Goal: Information Seeking & Learning: Learn about a topic

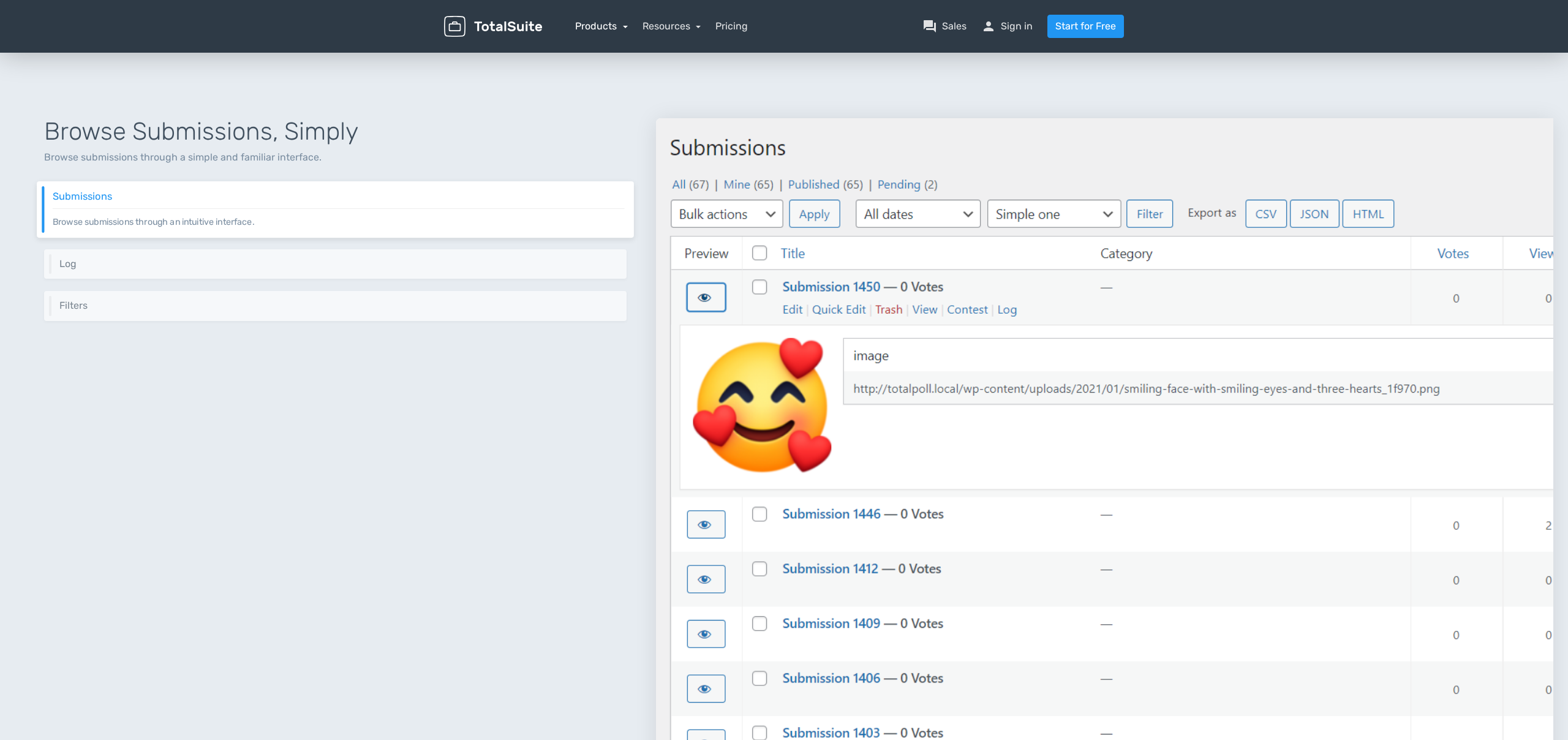
click at [607, 30] on link "Products" at bounding box center [601, 25] width 52 height 12
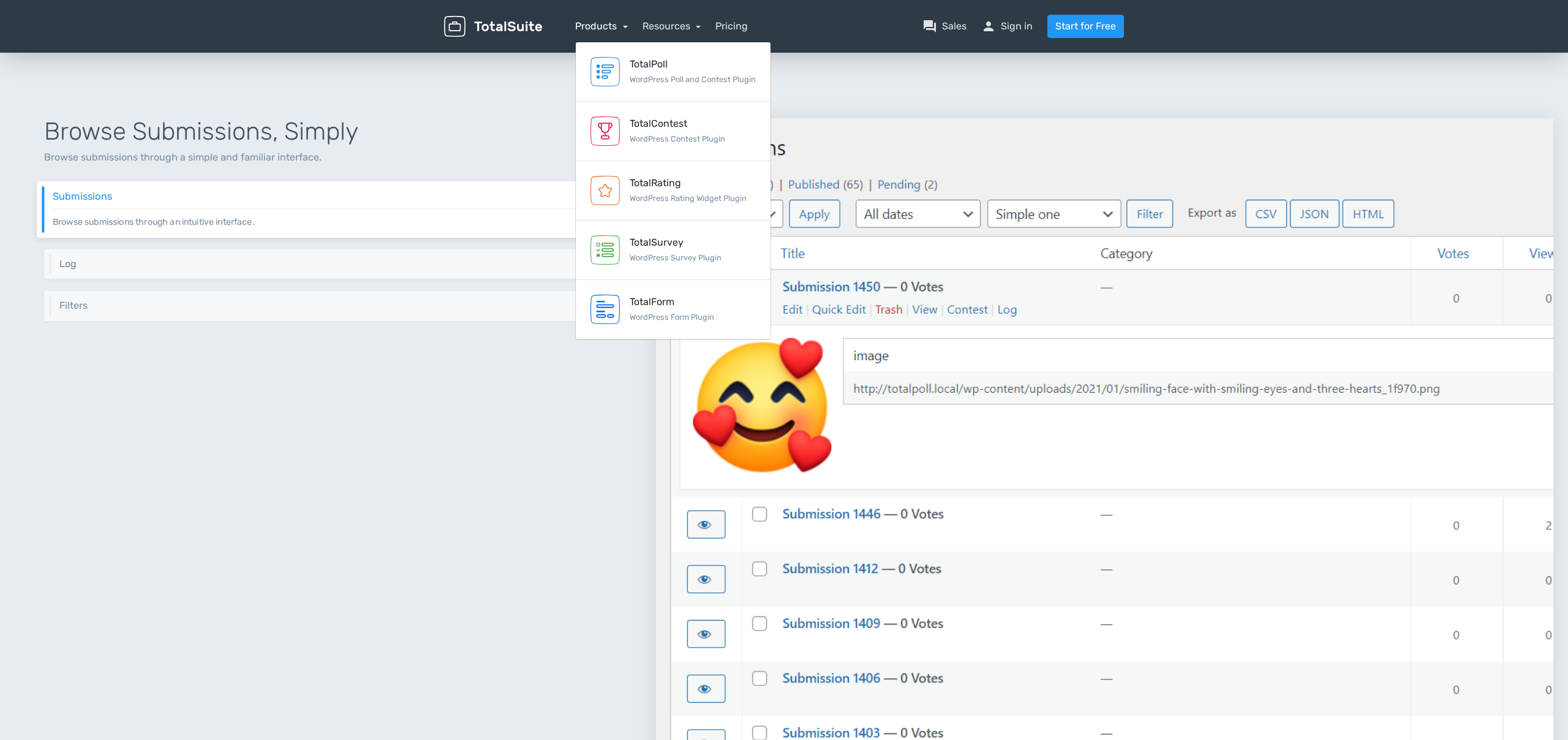
click at [595, 25] on link "Products" at bounding box center [601, 25] width 52 height 12
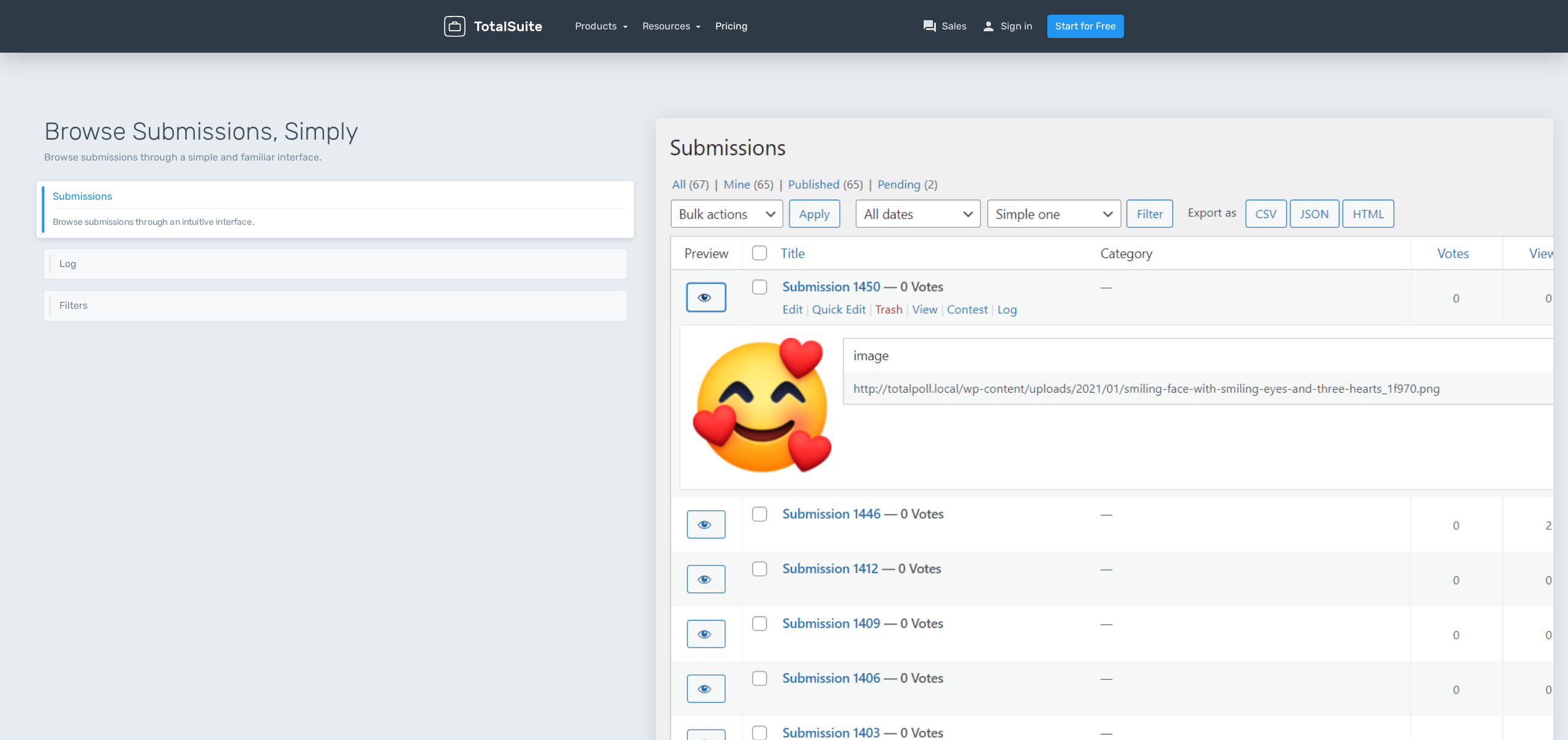
click at [736, 25] on link "Pricing" at bounding box center [731, 26] width 32 height 14
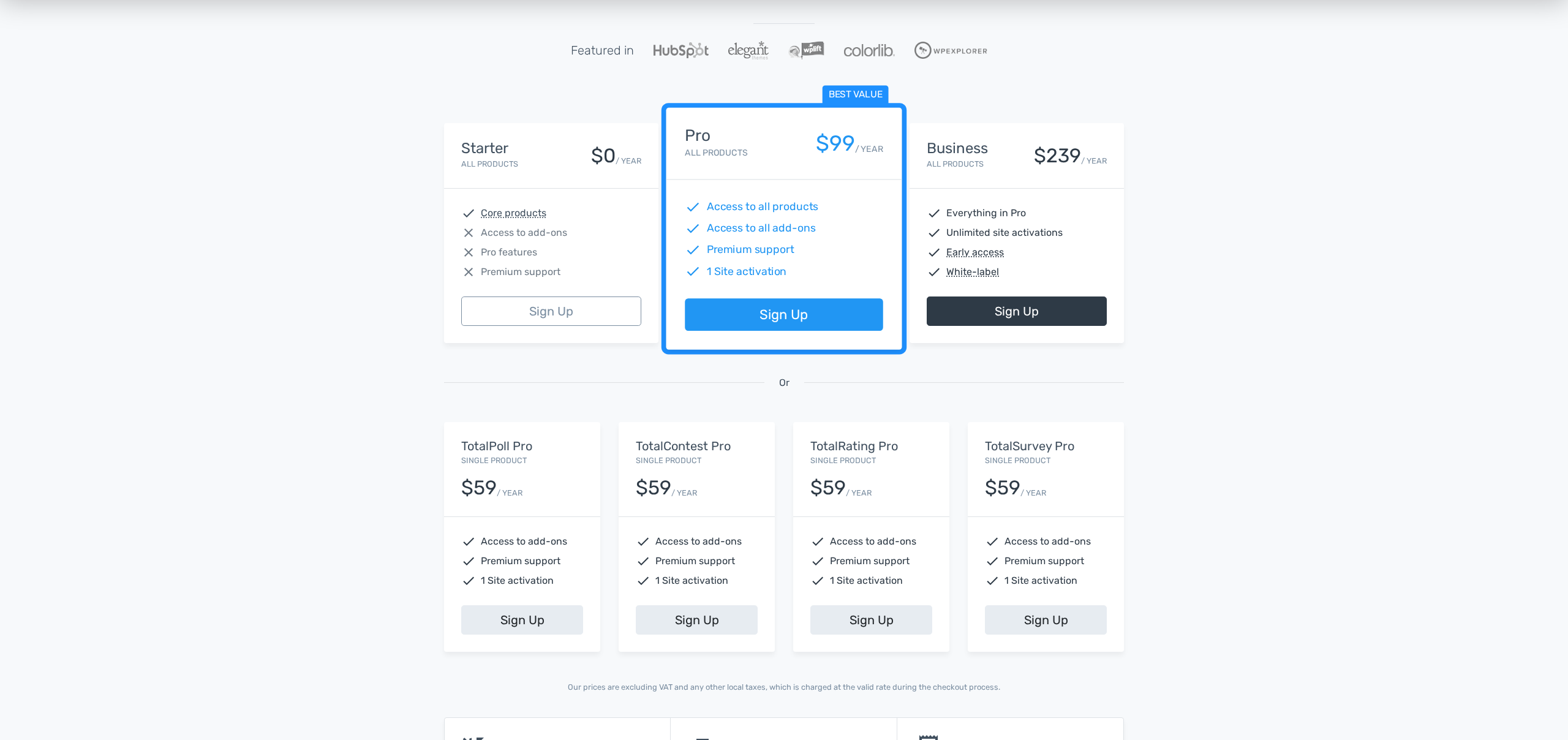
scroll to position [132, 0]
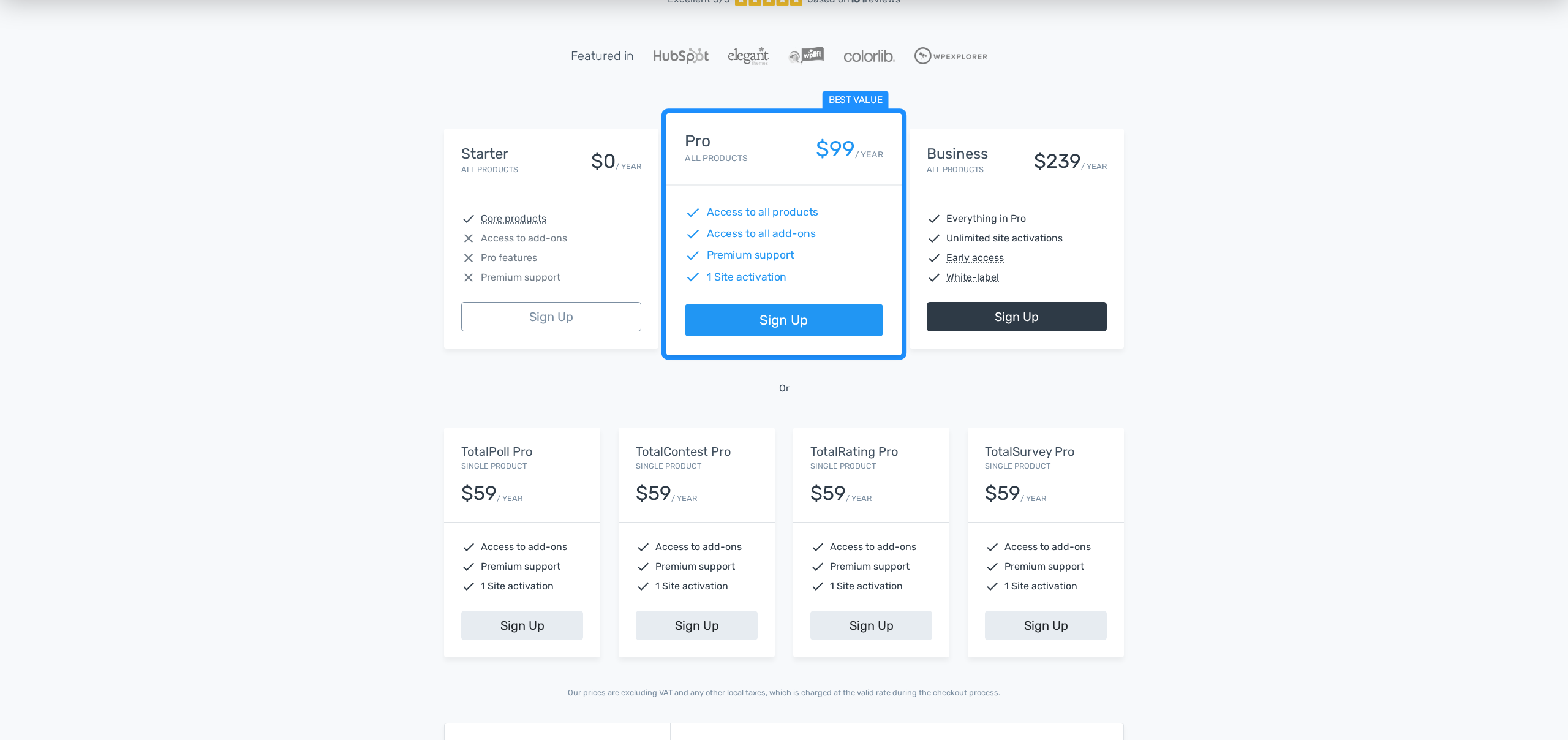
click at [1058, 242] on span "Unlimited site activations" at bounding box center [1004, 238] width 116 height 14
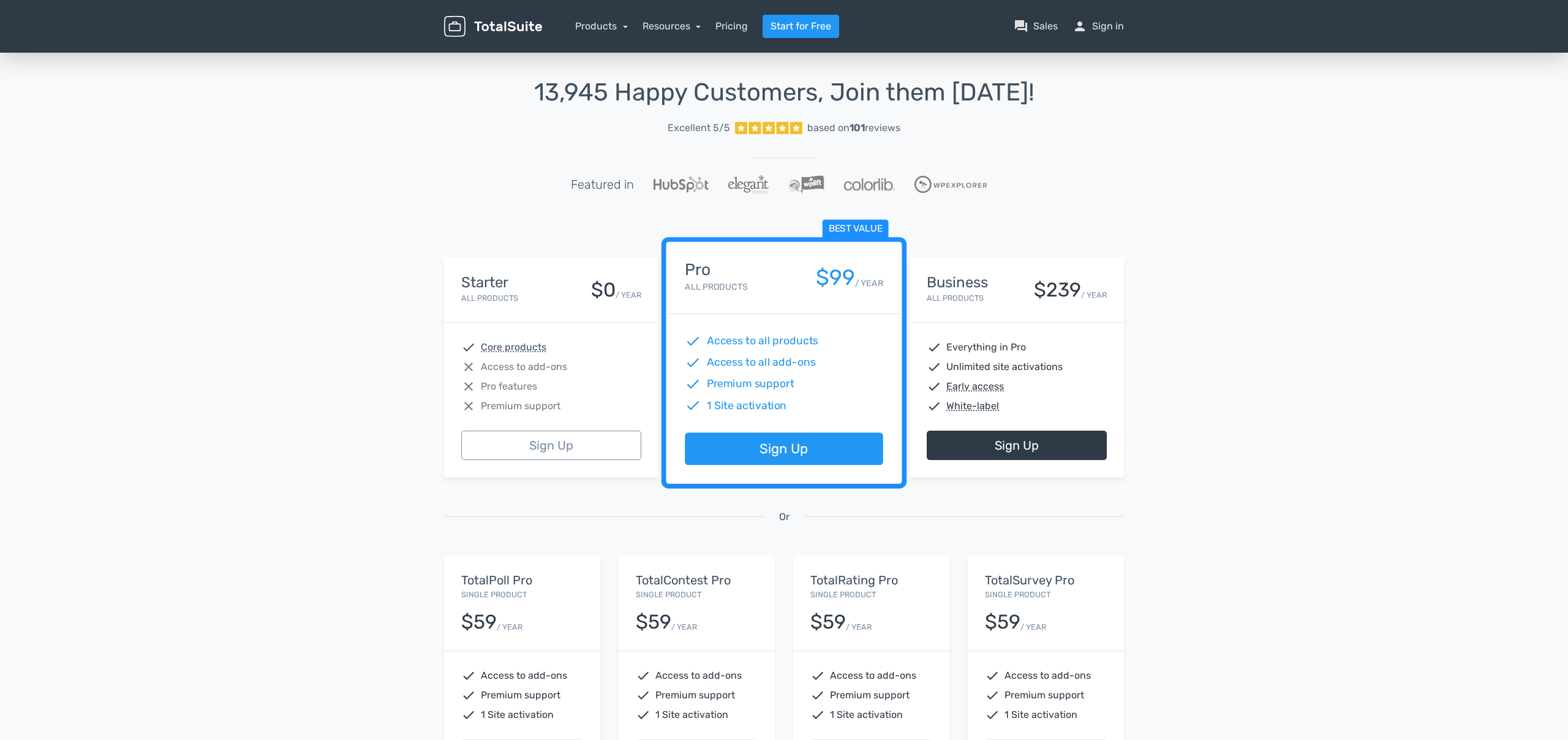
scroll to position [0, 0]
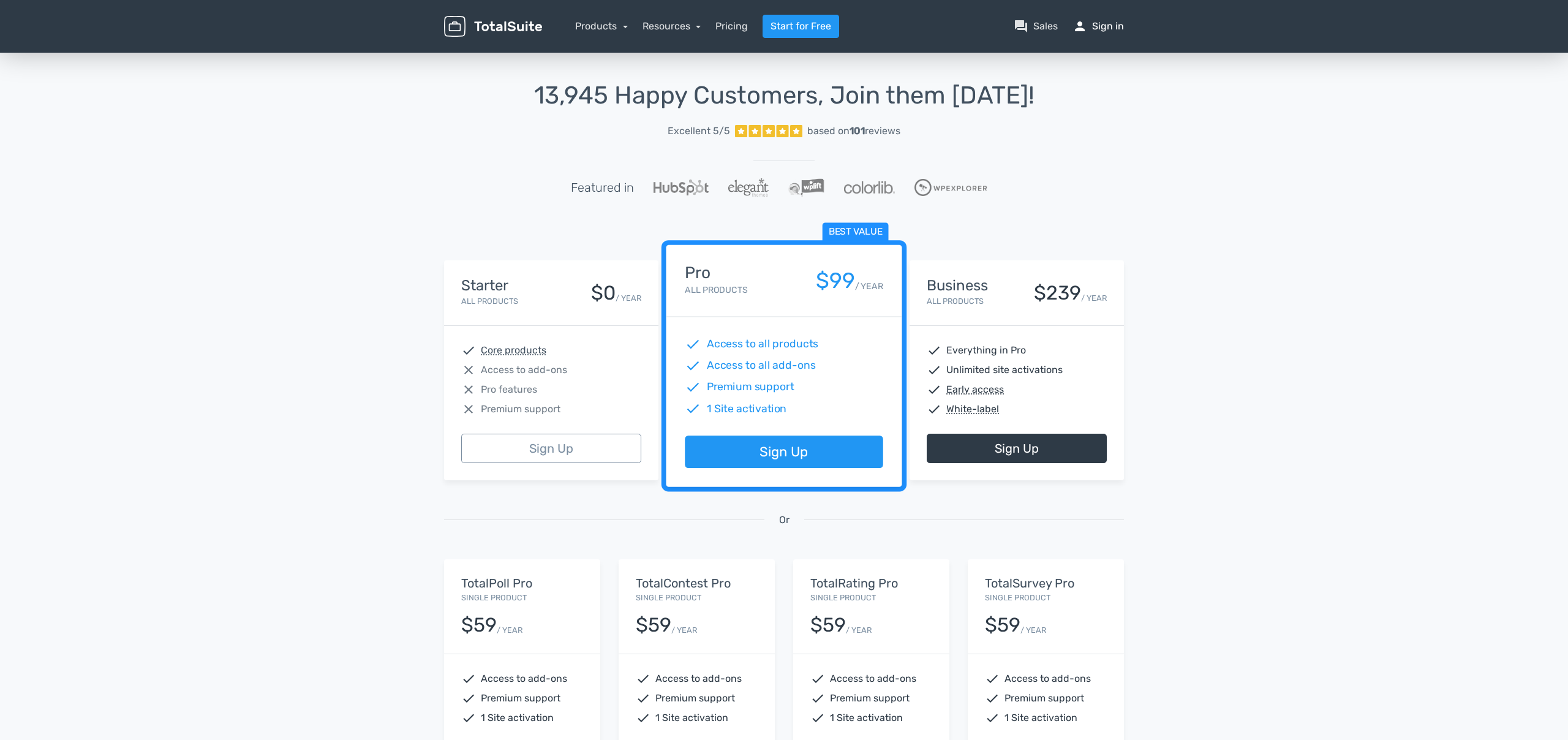
click at [1101, 23] on link "person Sign in" at bounding box center [1098, 26] width 52 height 14
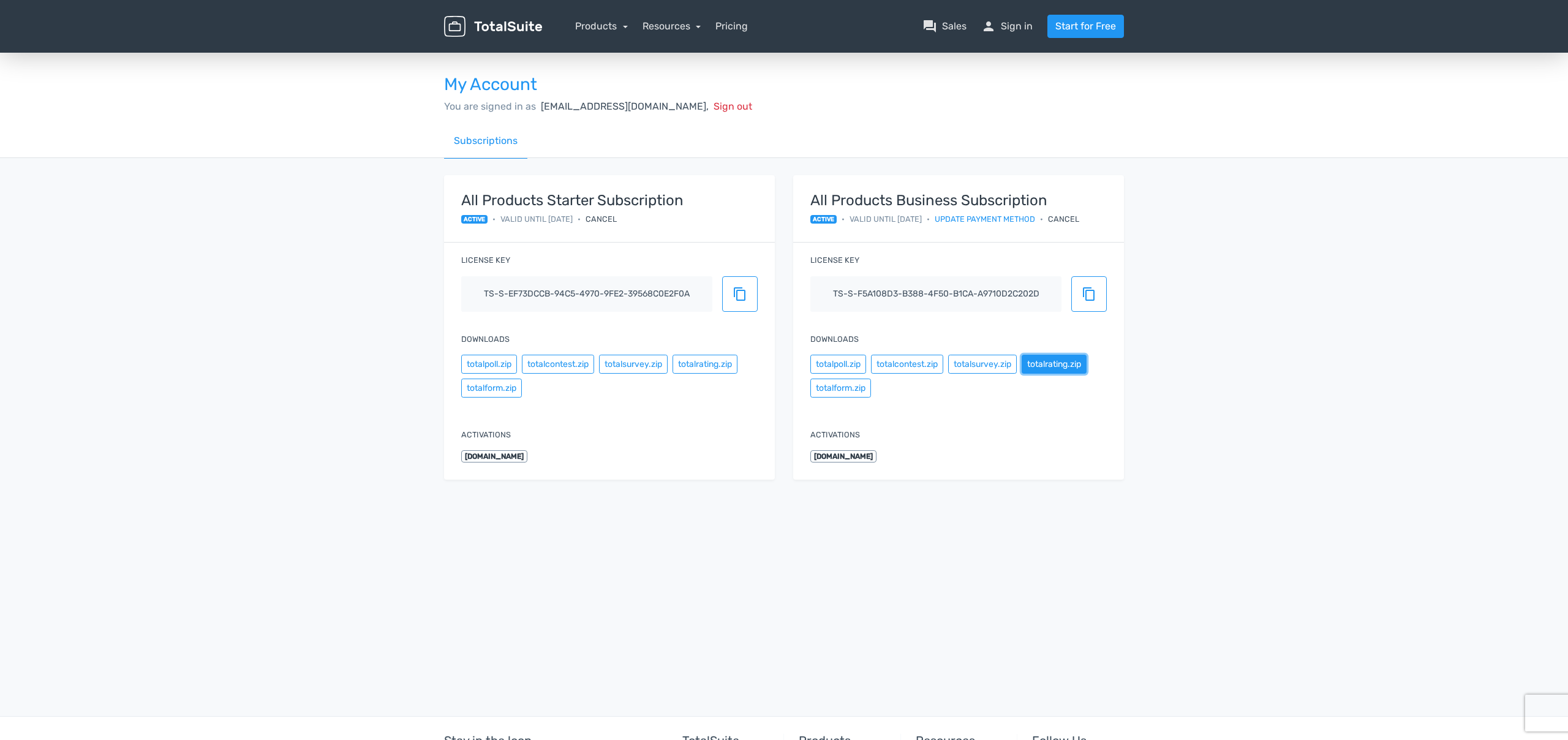
click at [1045, 364] on button "totalrating.zip" at bounding box center [1054, 364] width 65 height 19
click at [597, 26] on link "Products" at bounding box center [601, 25] width 52 height 12
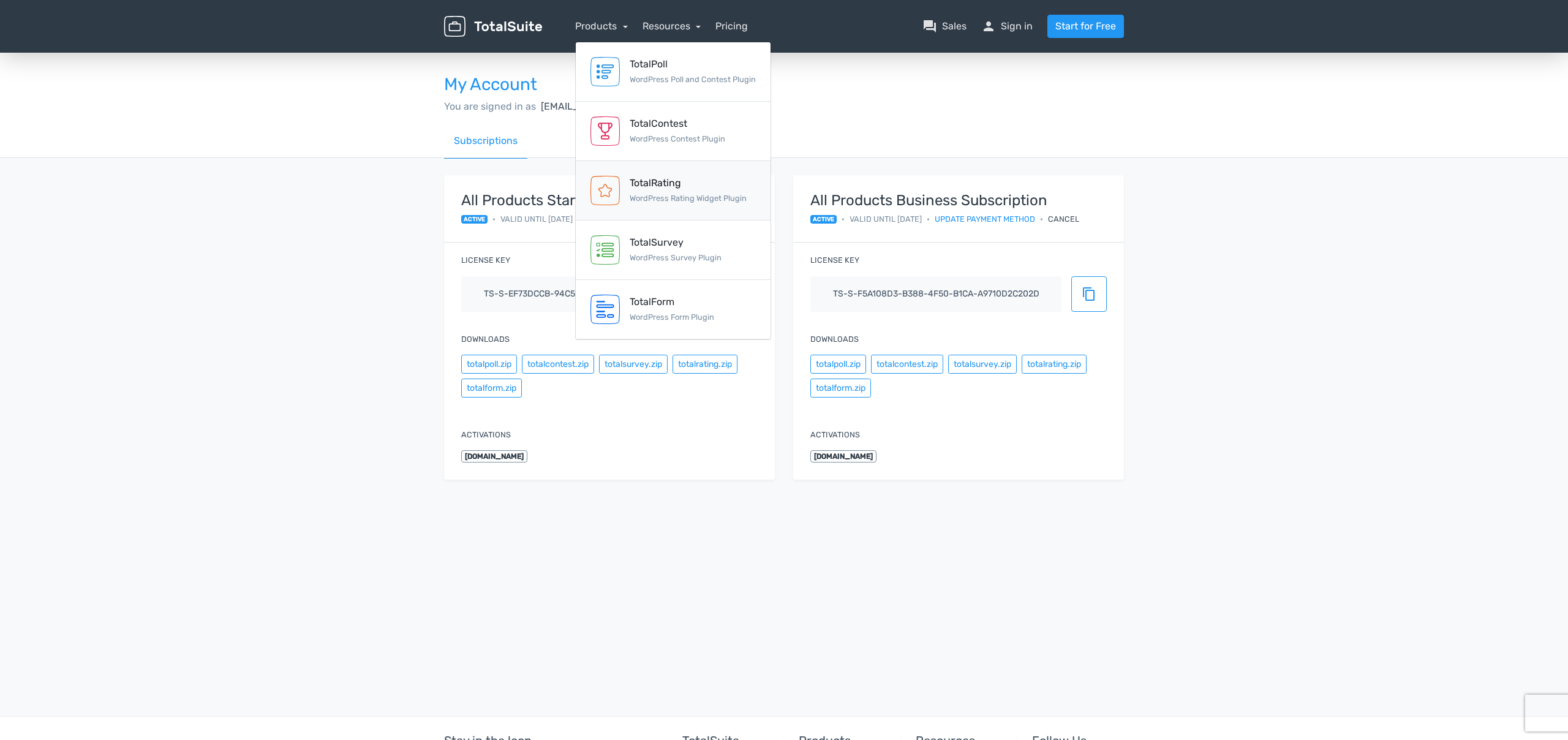
click at [725, 174] on link "TotalRating WordPress Rating Widget Plugin" at bounding box center [673, 191] width 195 height 59
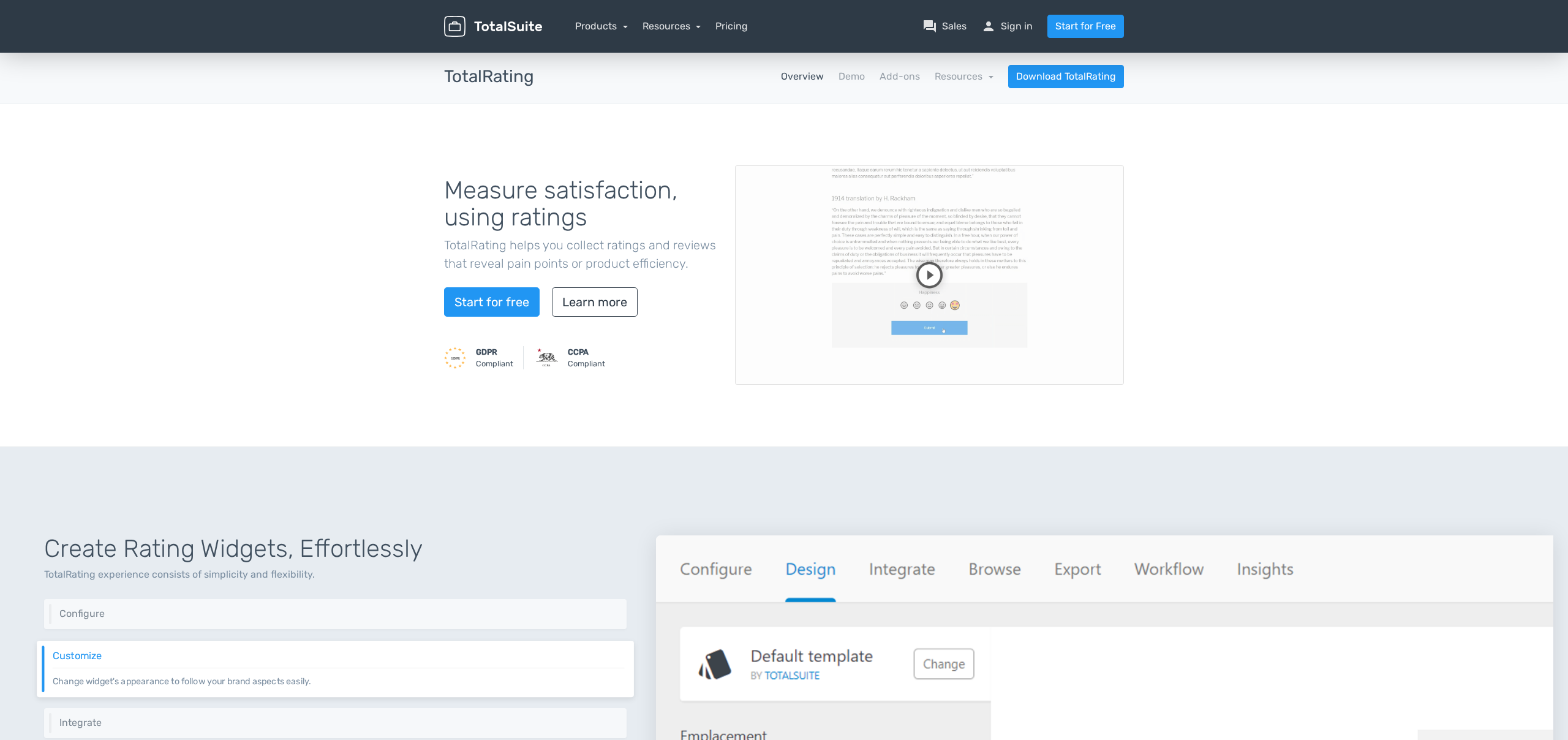
click at [928, 276] on video at bounding box center [929, 275] width 389 height 219
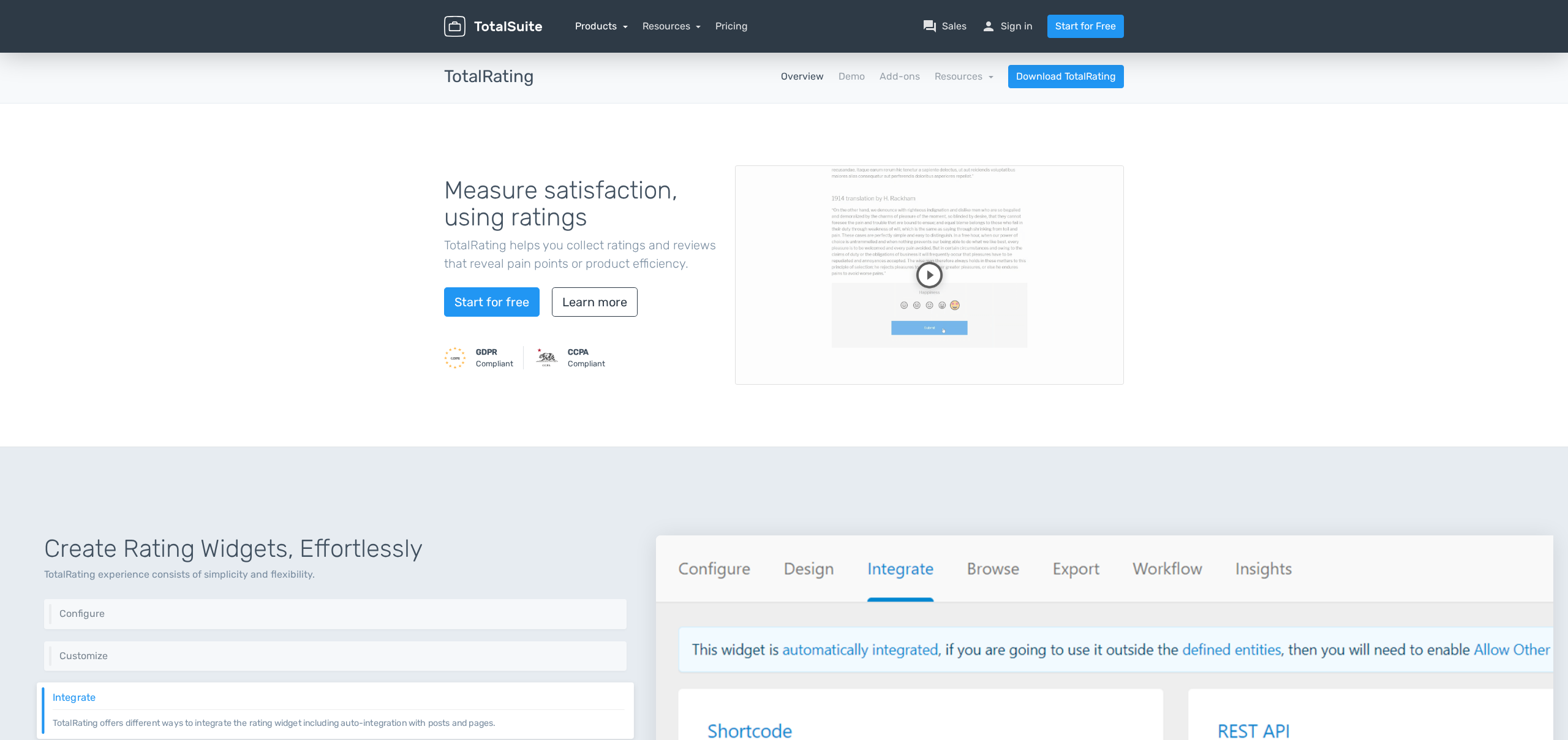
click at [602, 30] on link "Products" at bounding box center [601, 25] width 52 height 12
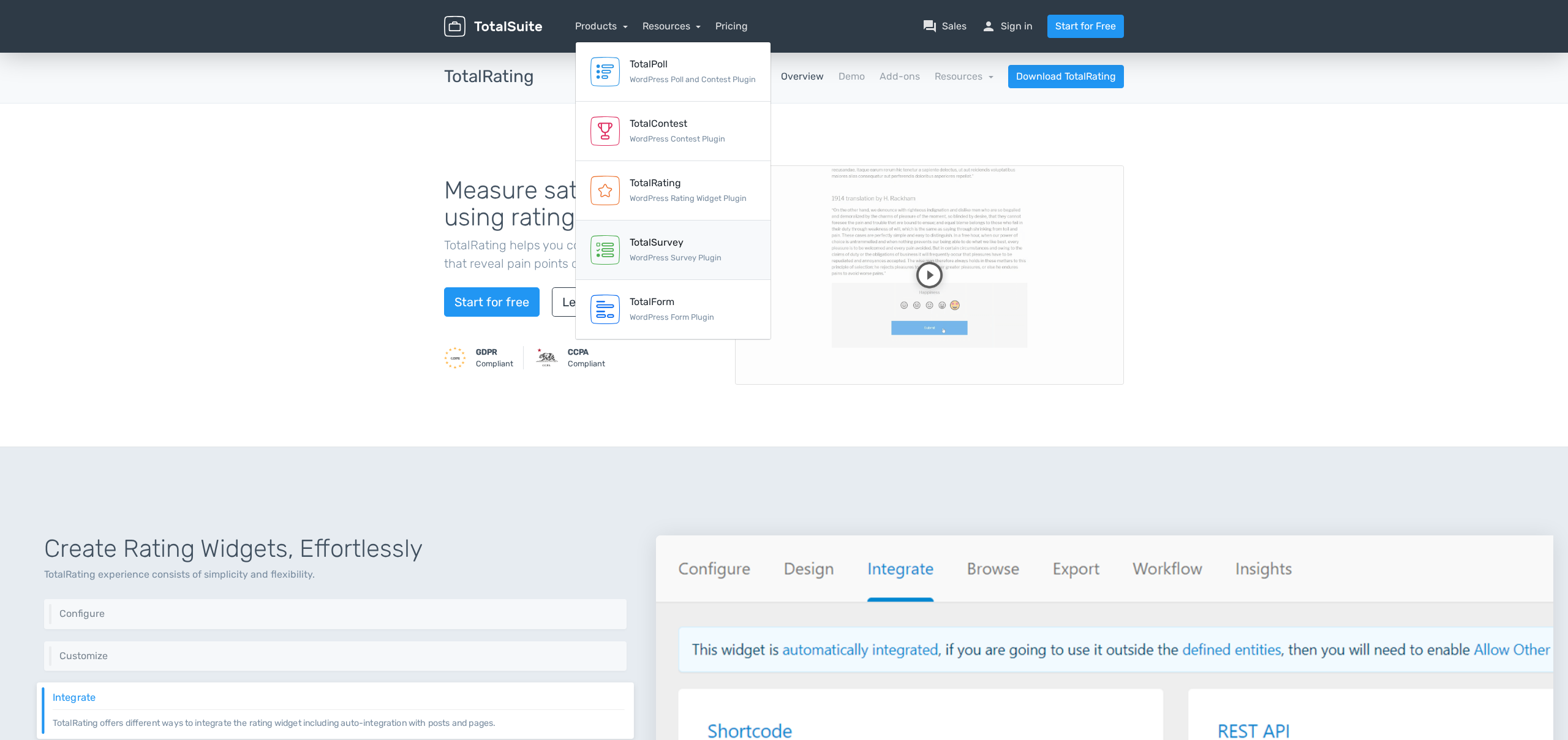
click at [736, 249] on link "TotalSurvey WordPress Survey Plugin" at bounding box center [673, 250] width 195 height 59
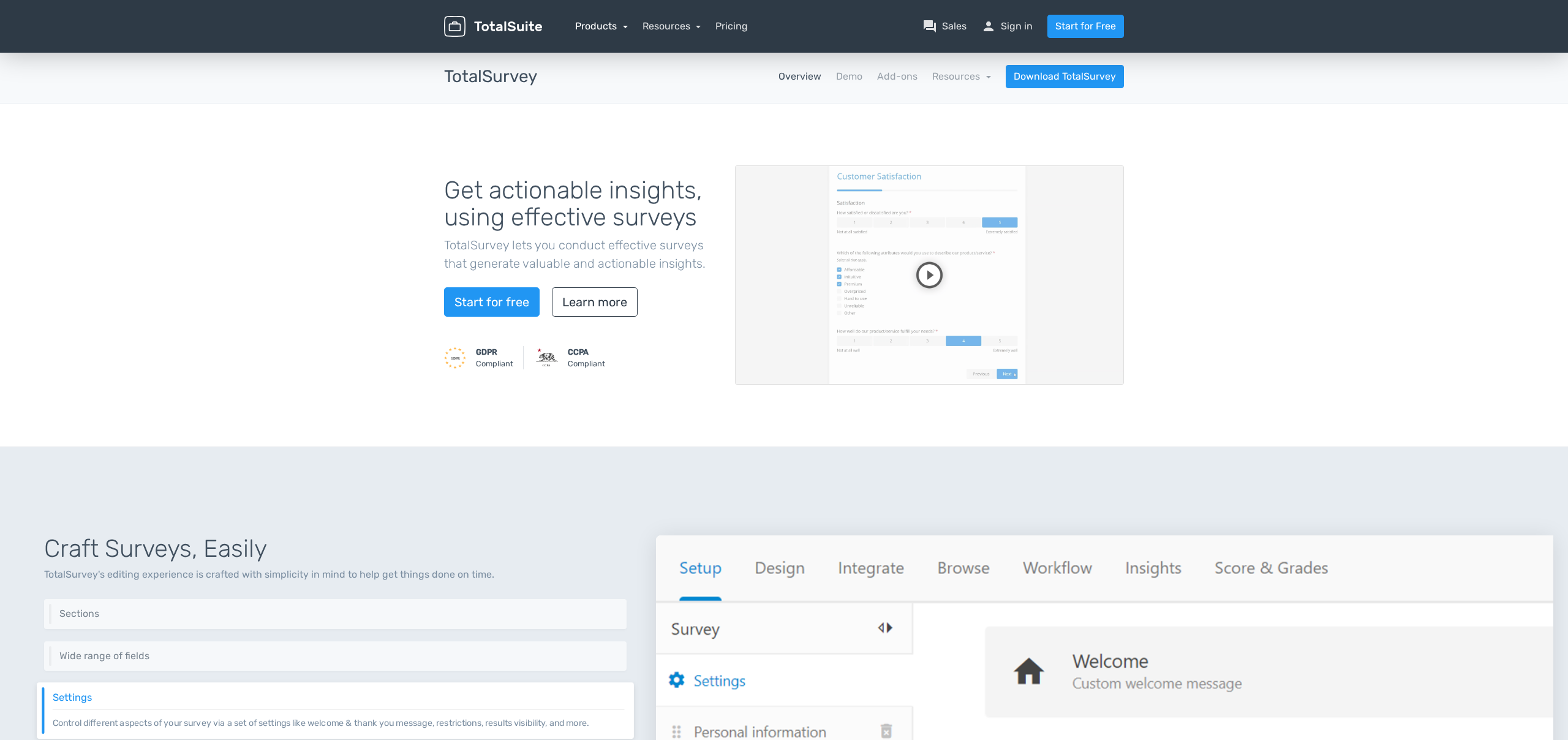
click at [595, 25] on link "Products" at bounding box center [601, 25] width 52 height 12
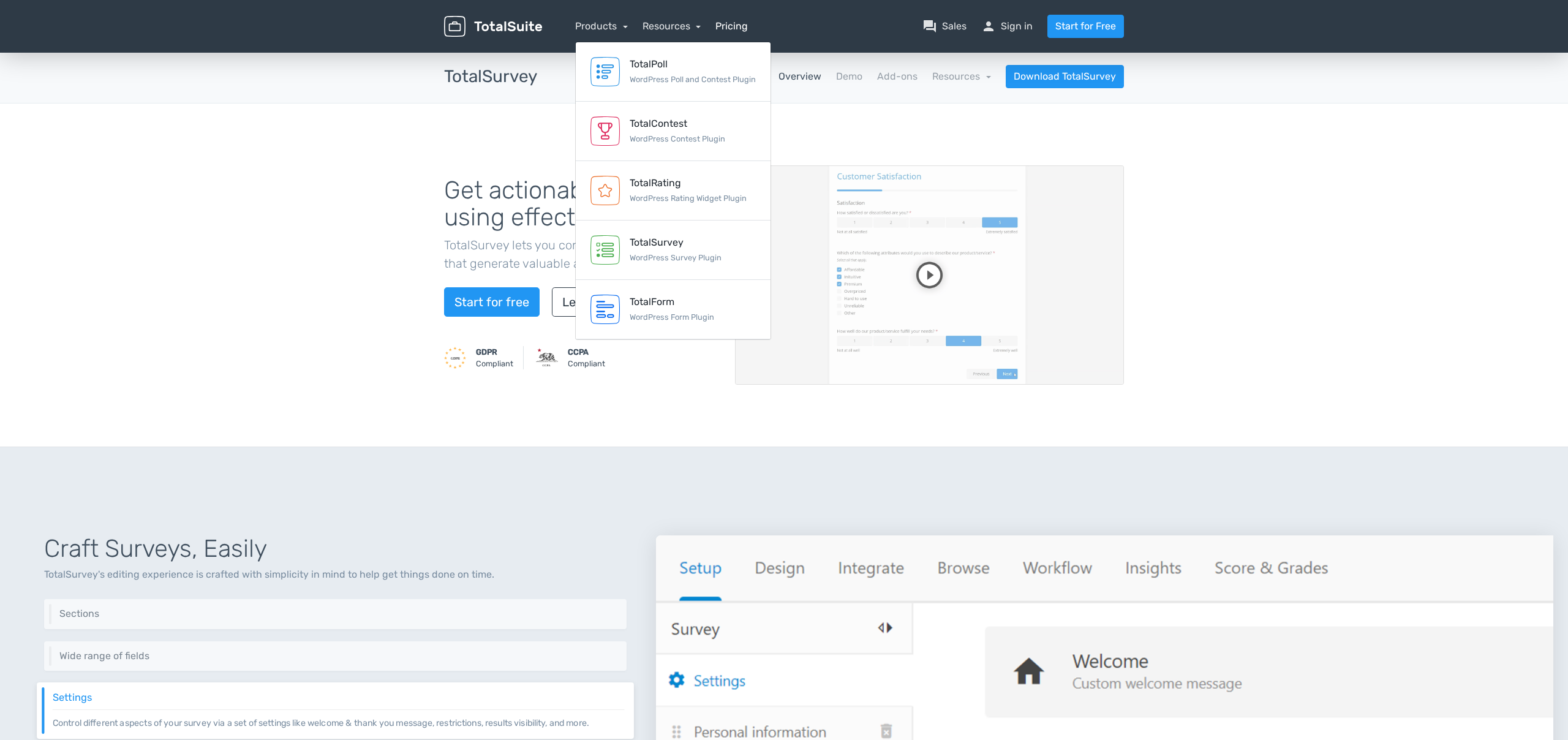
click at [730, 25] on link "Pricing" at bounding box center [731, 26] width 32 height 14
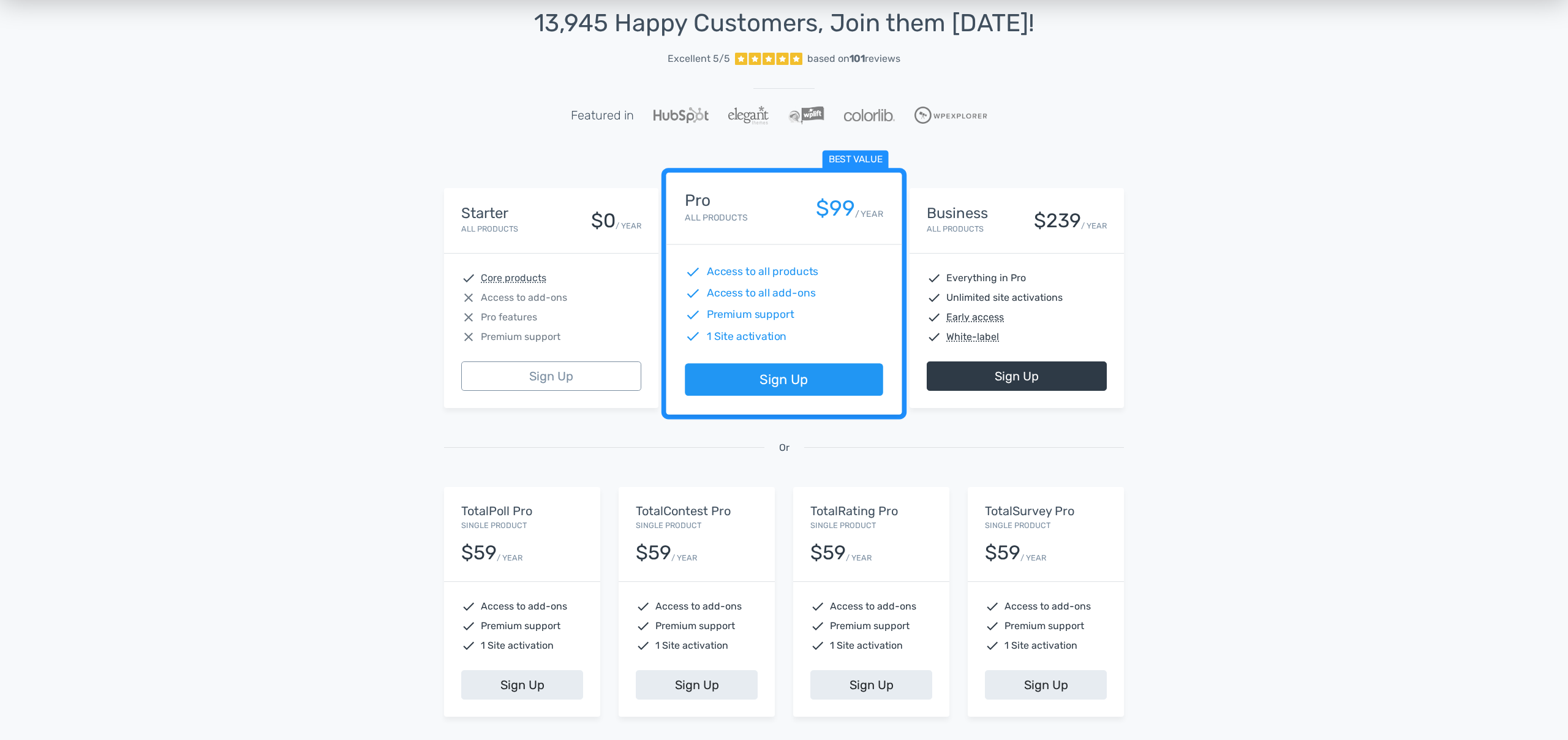
scroll to position [68, 0]
